Goal: Task Accomplishment & Management: Manage account settings

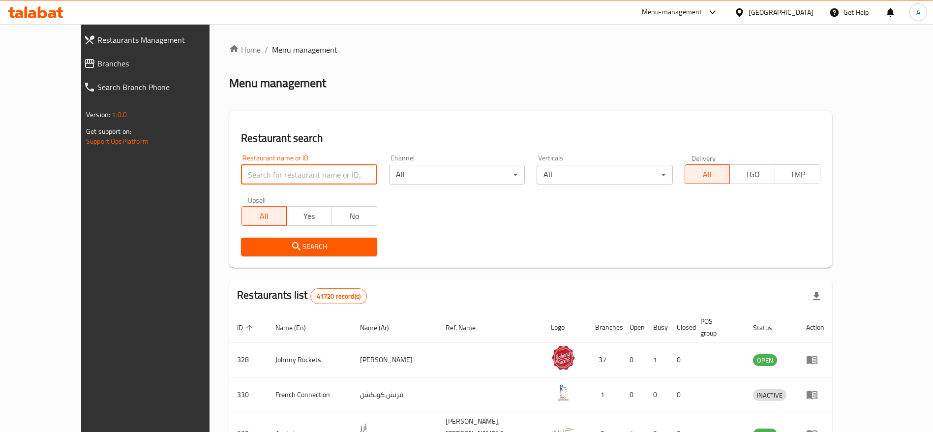
click at [245, 178] on input "search" at bounding box center [309, 175] width 136 height 20
paste input "706226"
type input "706226"
click button "Search" at bounding box center [309, 247] width 136 height 18
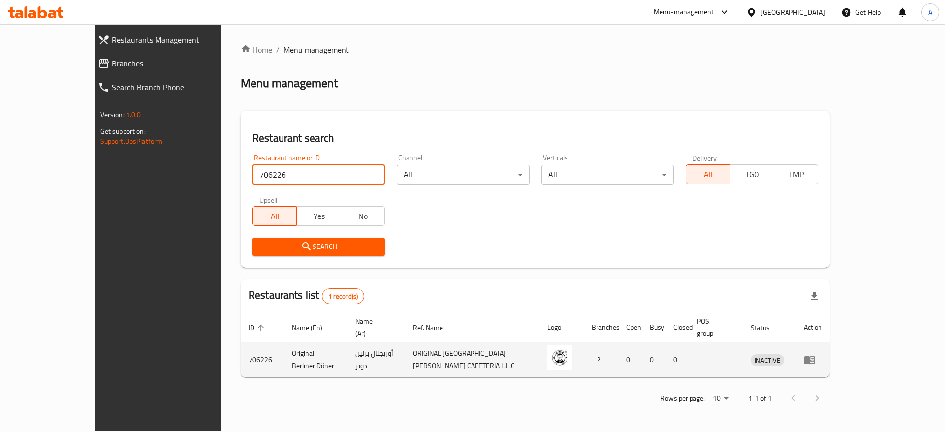
click at [815, 356] on icon "enhanced table" at bounding box center [809, 360] width 11 height 8
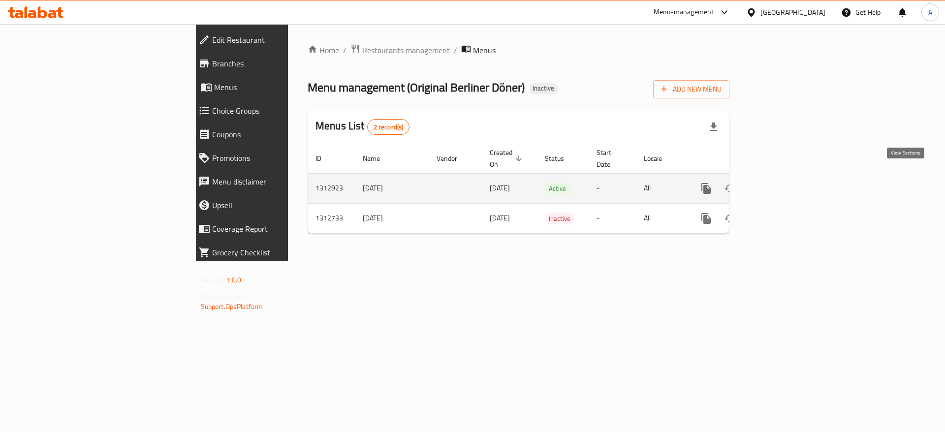
click at [783, 183] on icon "enhanced table" at bounding box center [777, 189] width 12 height 12
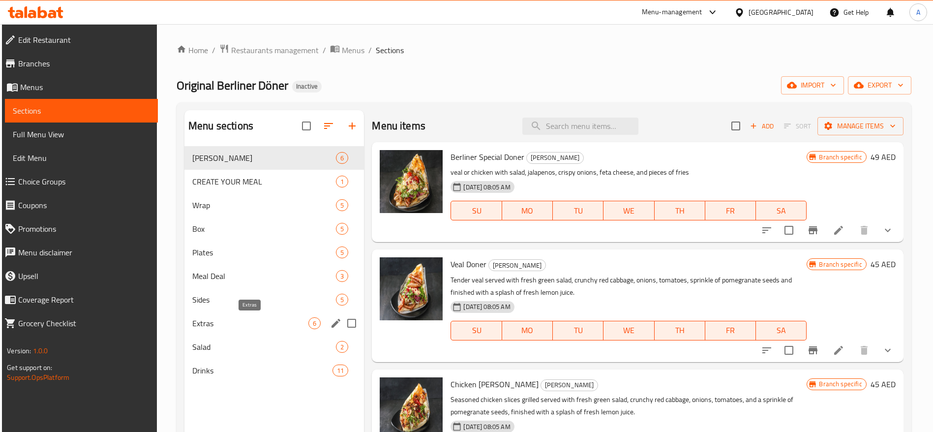
click at [247, 328] on span "Extras" at bounding box center [250, 323] width 116 height 12
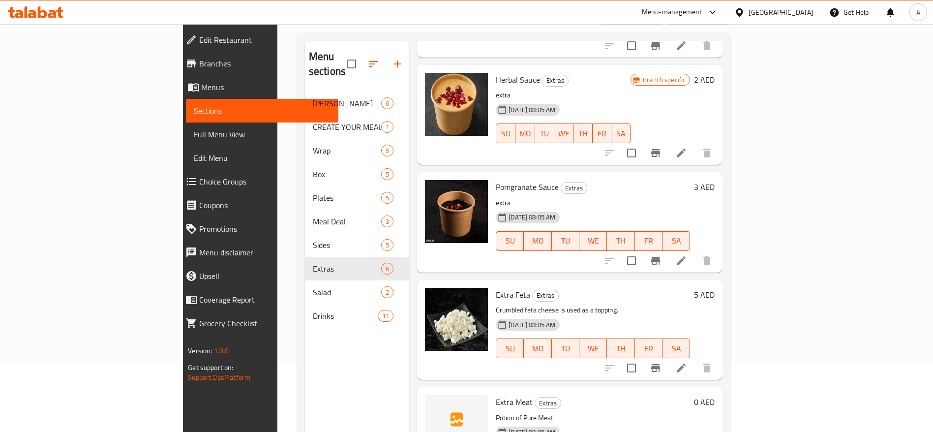
scroll to position [138, 0]
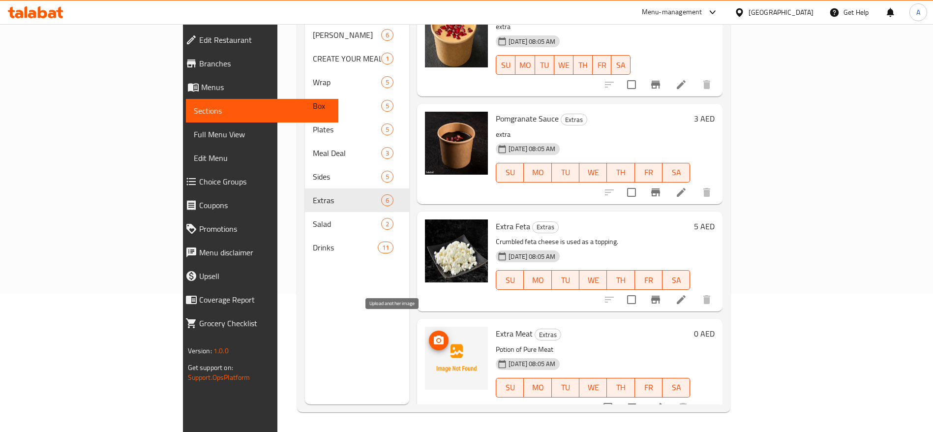
click at [429, 335] on span "upload picture" at bounding box center [439, 341] width 20 height 12
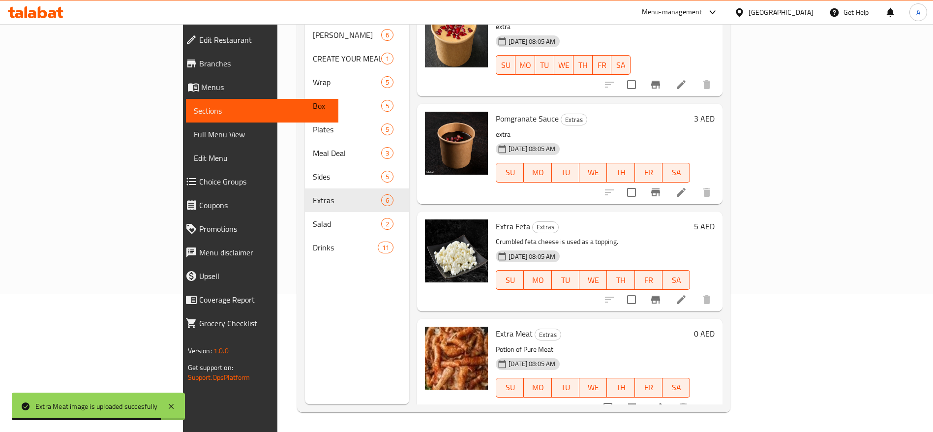
click at [34, 7] on icon at bounding box center [36, 12] width 56 height 12
